Goal: Information Seeking & Learning: Learn about a topic

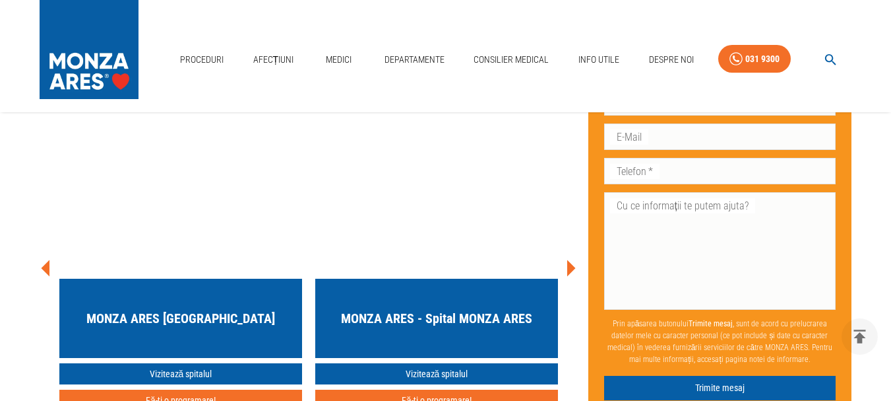
scroll to position [5147, 0]
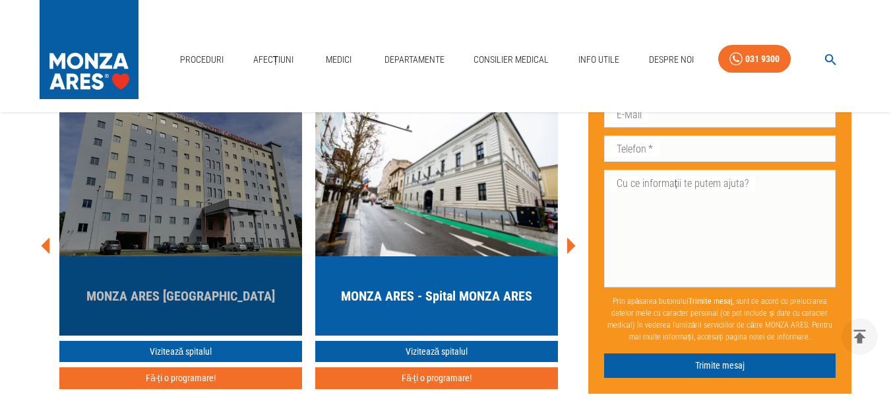
click at [212, 286] on h5 "MONZA ARES [GEOGRAPHIC_DATA]" at bounding box center [180, 295] width 189 height 18
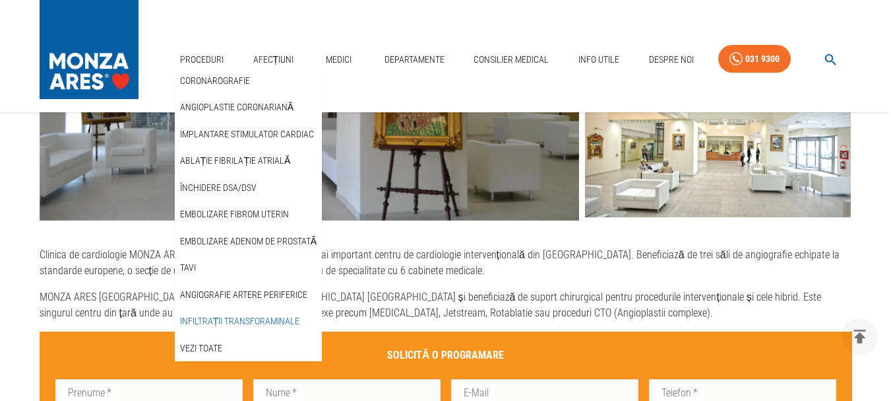
scroll to position [594, 0]
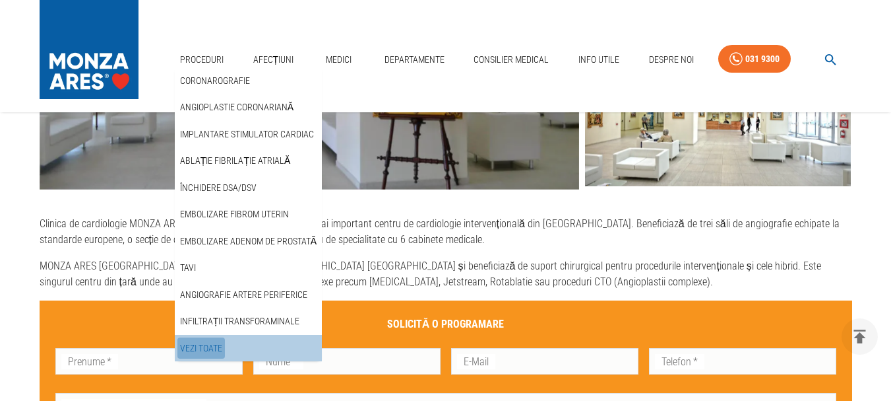
click at [221, 346] on link "Vezi Toate" at bounding box center [202, 348] width 48 height 22
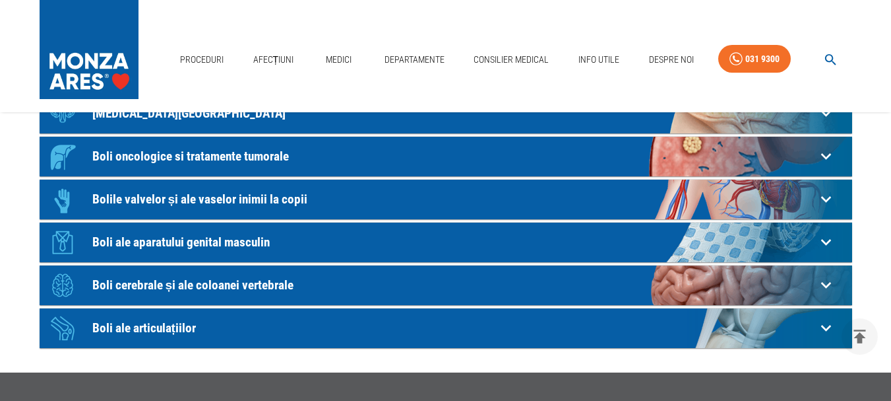
scroll to position [396, 0]
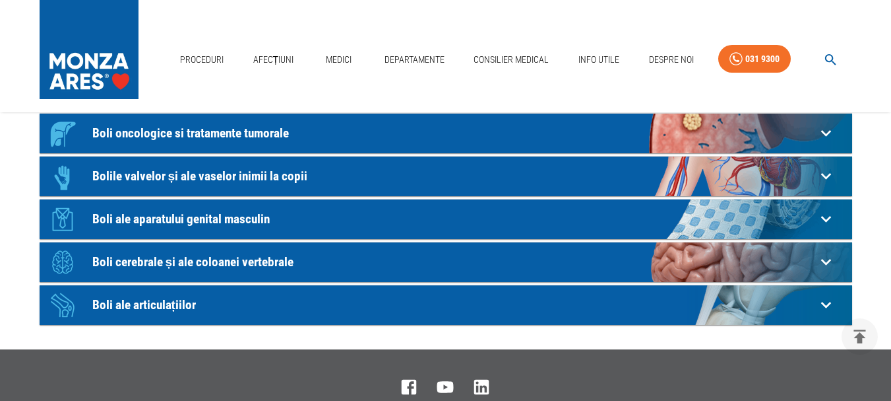
click at [120, 261] on p "Boli cerebrale și ale coloanei vertebrale" at bounding box center [454, 262] width 724 height 14
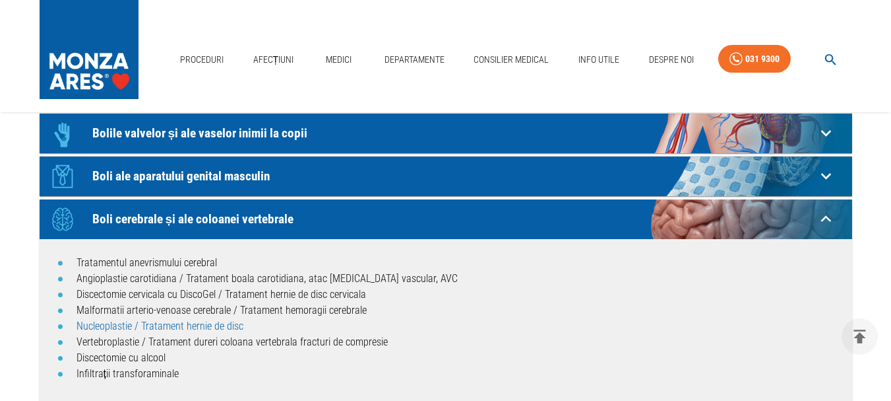
scroll to position [462, 0]
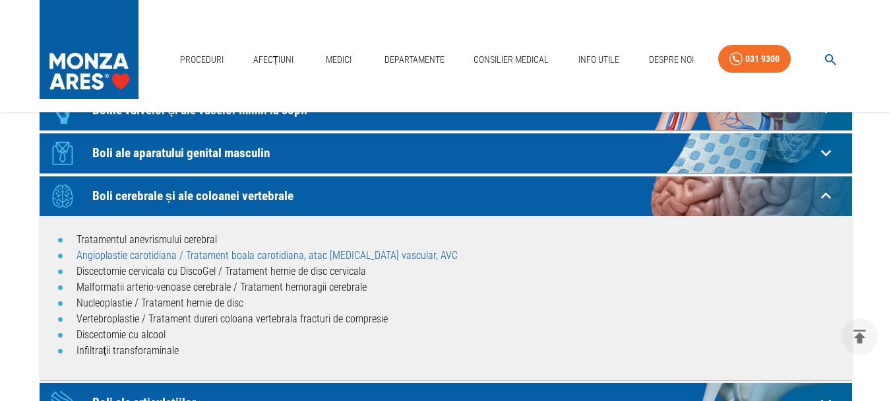
click at [101, 258] on link "Angioplastie carotidiana / Tratament boala carotidiana, atac [MEDICAL_DATA] vas…" at bounding box center [267, 255] width 381 height 13
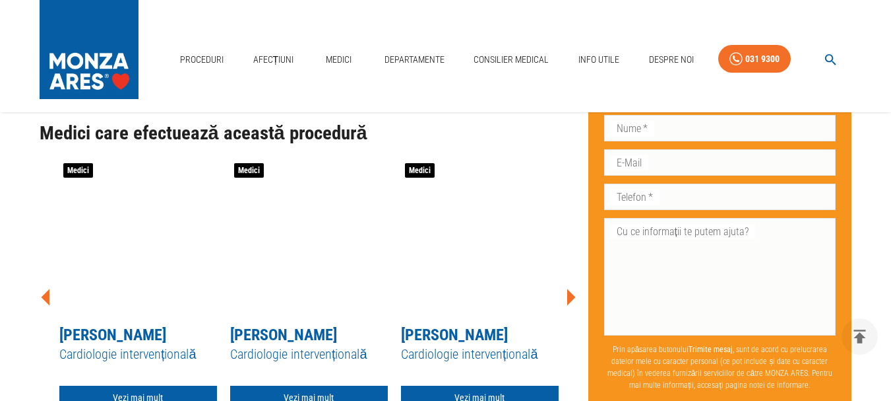
scroll to position [1254, 0]
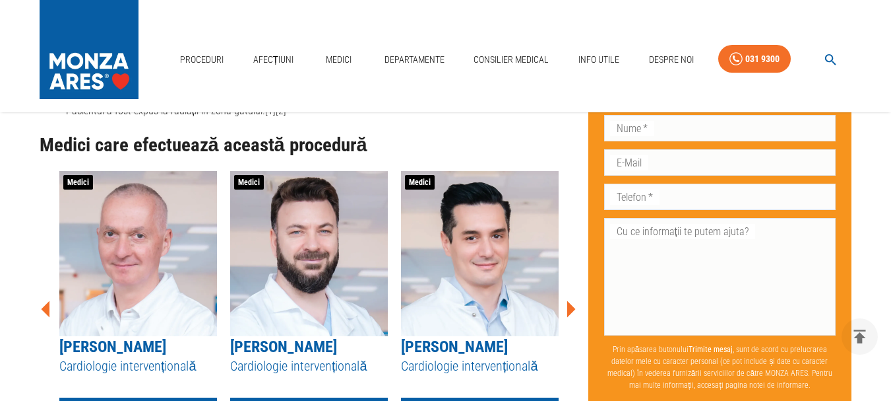
click at [123, 275] on img at bounding box center [138, 253] width 158 height 165
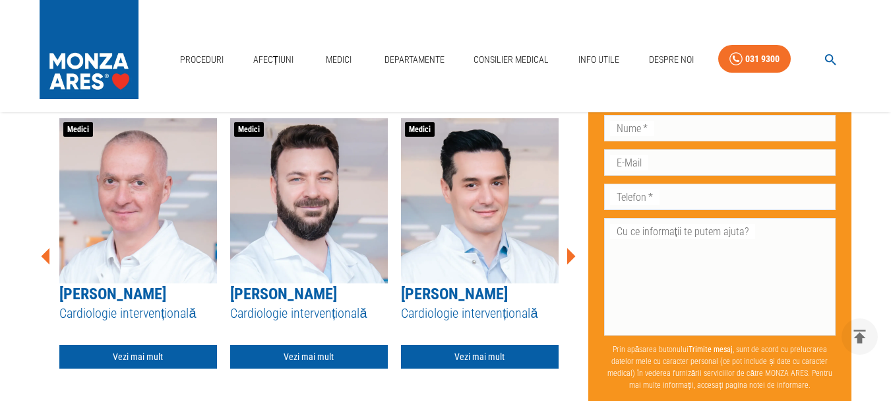
scroll to position [1386, 0]
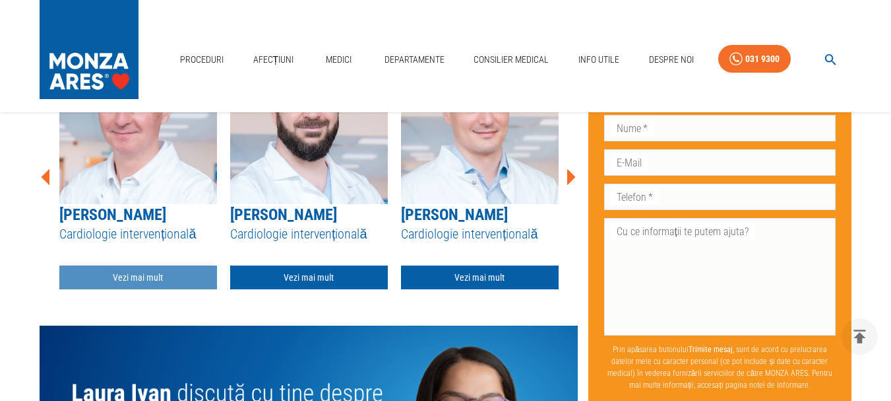
click at [156, 276] on link "Vezi mai mult" at bounding box center [138, 277] width 158 height 24
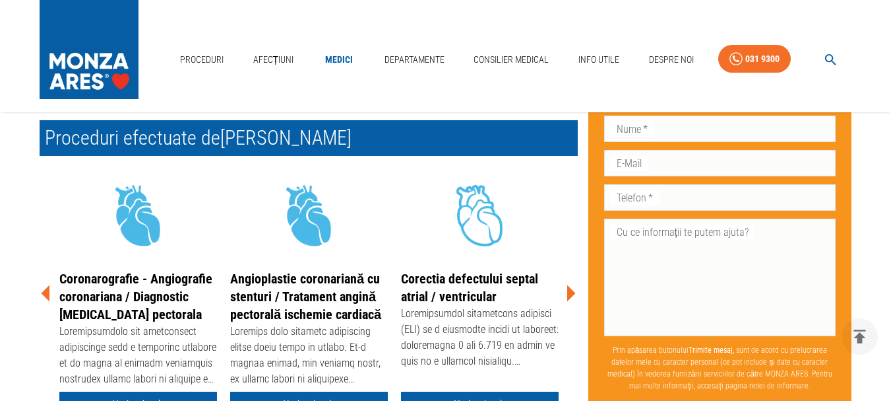
scroll to position [264, 0]
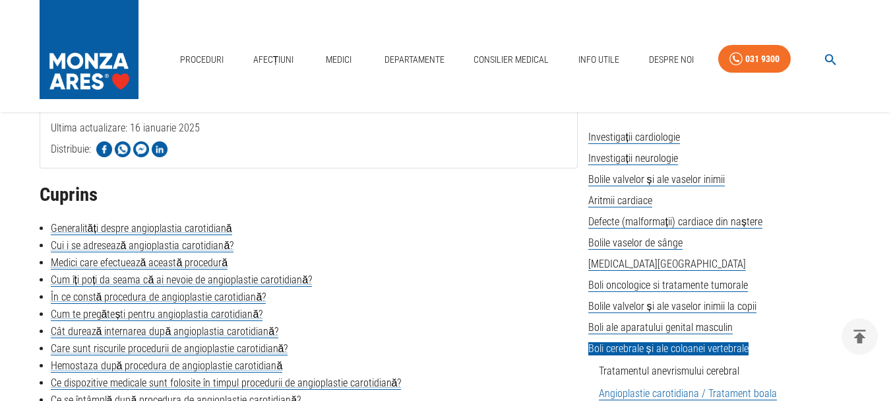
scroll to position [1386, 0]
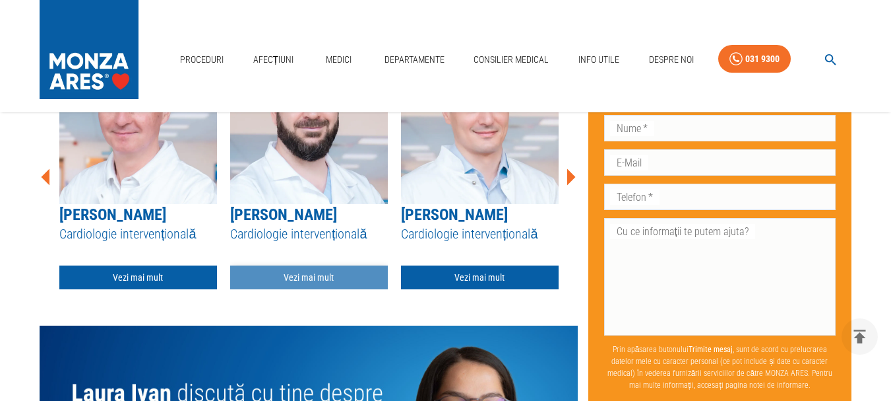
click at [295, 276] on link "Vezi mai mult" at bounding box center [309, 277] width 158 height 24
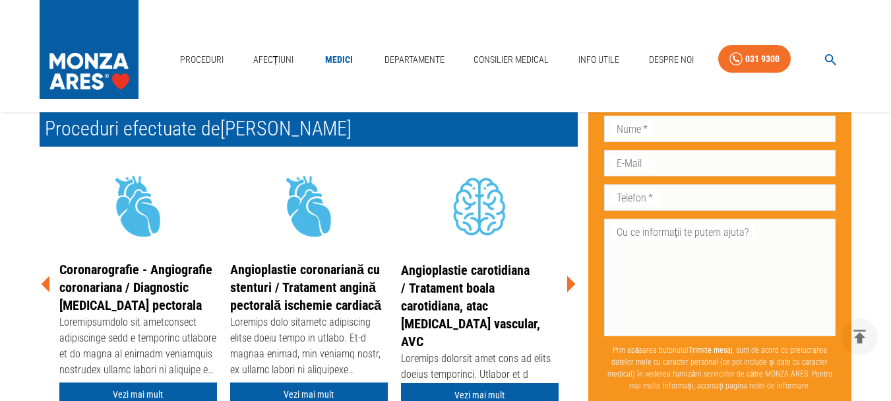
scroll to position [330, 0]
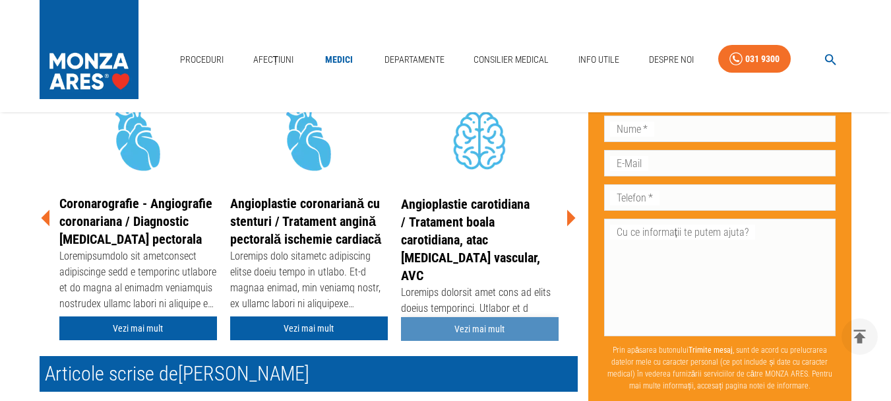
click at [475, 328] on link "Vezi mai mult" at bounding box center [480, 329] width 158 height 24
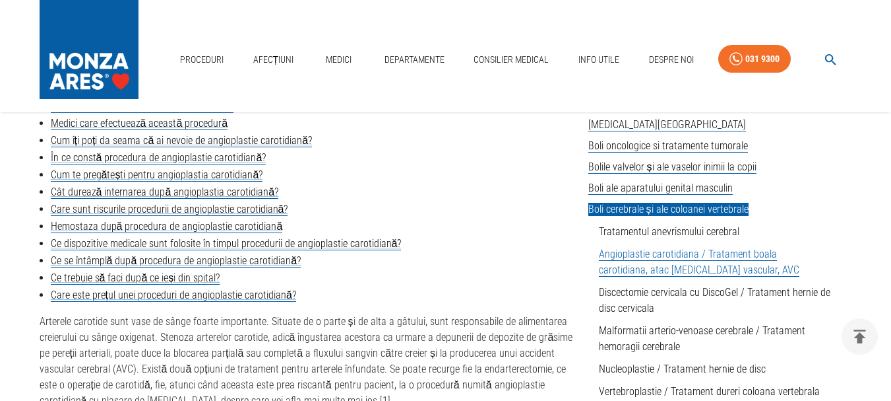
scroll to position [396, 0]
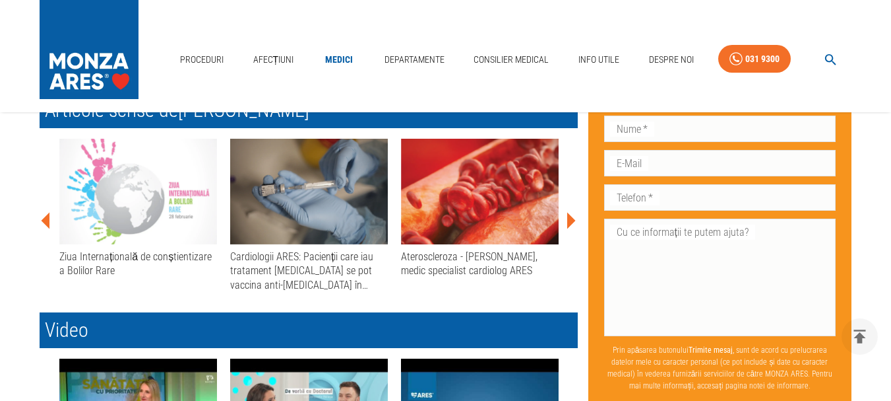
scroll to position [594, 0]
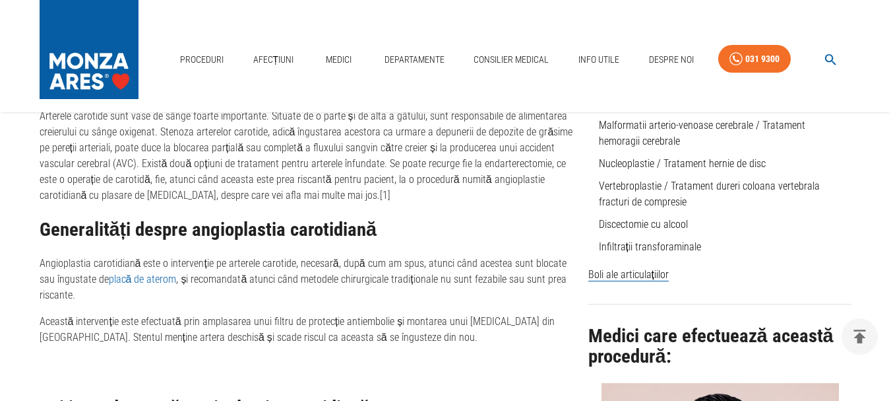
scroll to position [1386, 0]
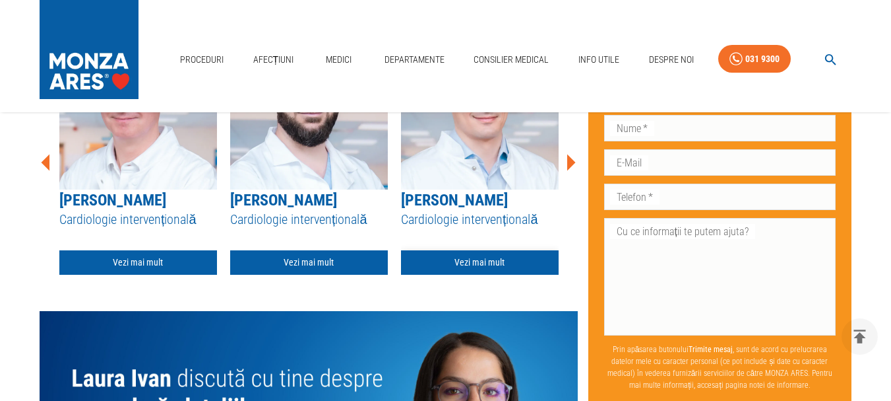
click at [494, 263] on link "Vezi mai mult" at bounding box center [480, 262] width 158 height 24
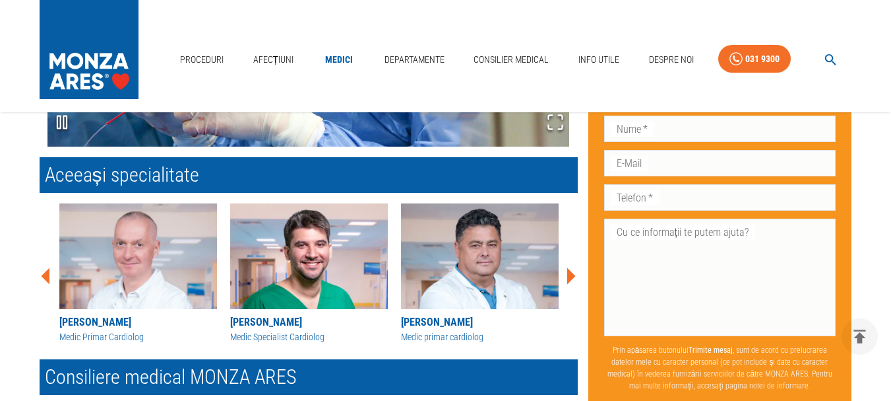
scroll to position [1386, 0]
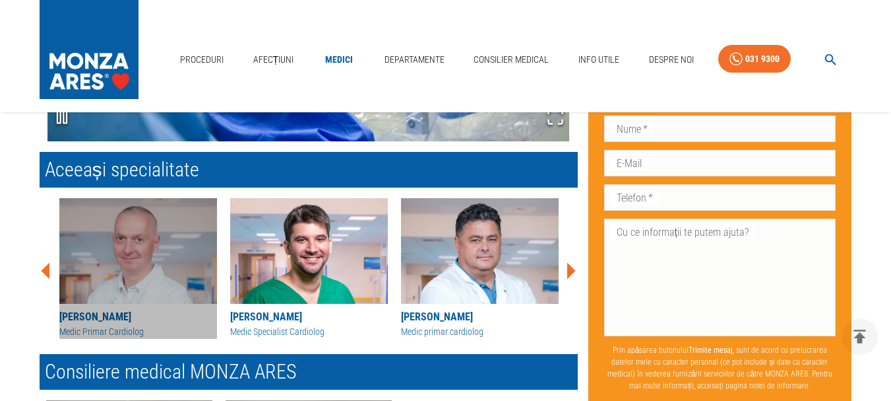
click at [154, 255] on img at bounding box center [138, 251] width 158 height 106
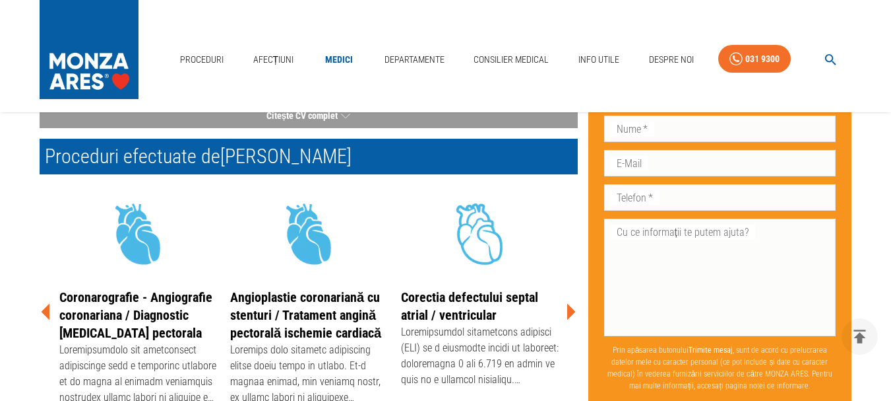
scroll to position [264, 0]
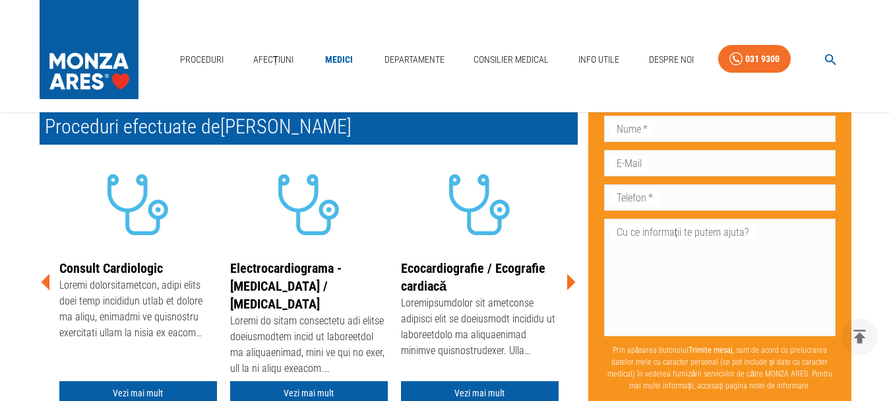
scroll to position [1386, 0]
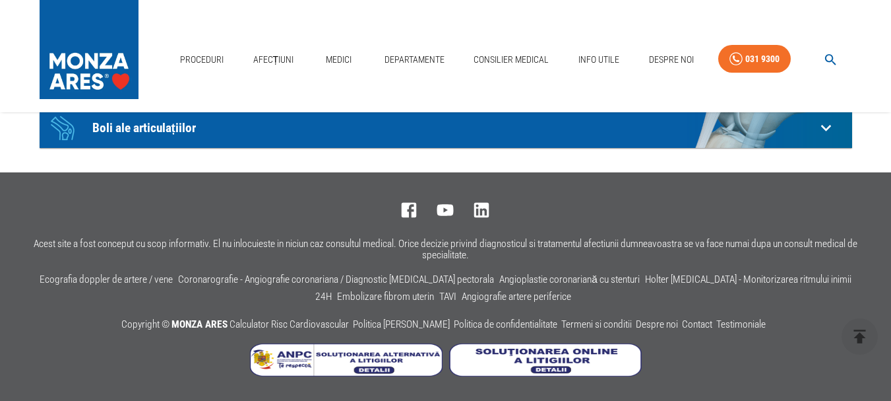
scroll to position [462, 0]
